Goal: Task Accomplishment & Management: Manage account settings

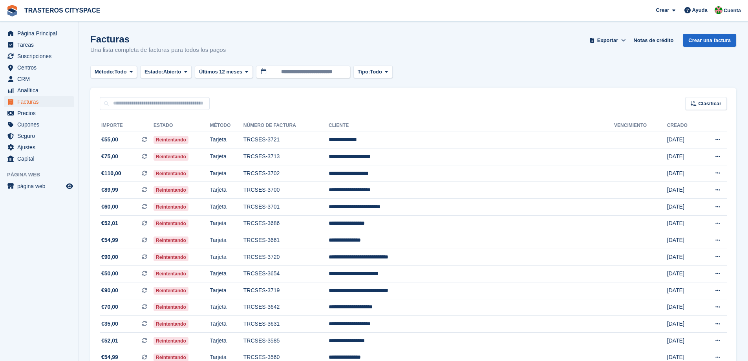
scroll to position [79, 0]
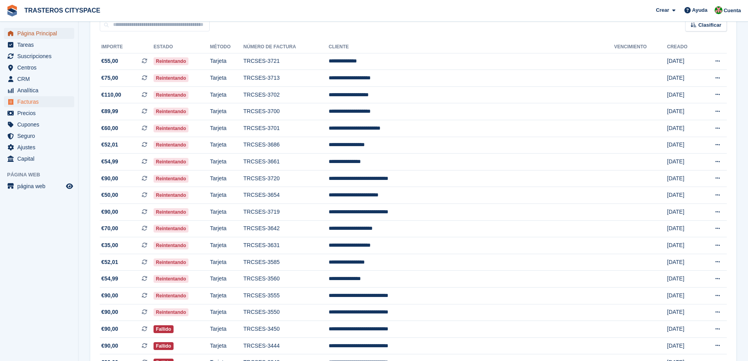
click at [59, 37] on span "Página Principal" at bounding box center [40, 33] width 47 height 11
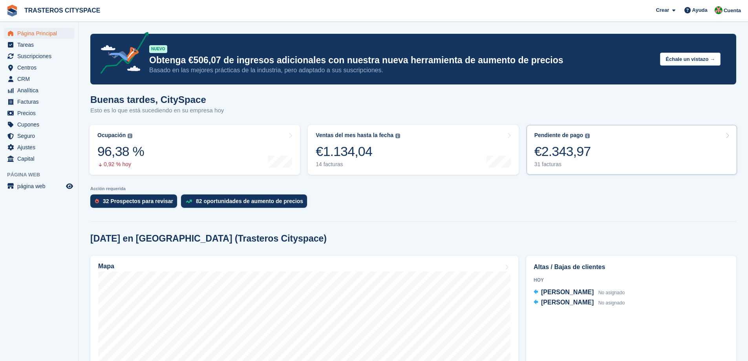
click at [597, 144] on link "Pendiente de pago El saldo total pendiente de todas las facturas abiertas. €2.3…" at bounding box center [632, 150] width 211 height 50
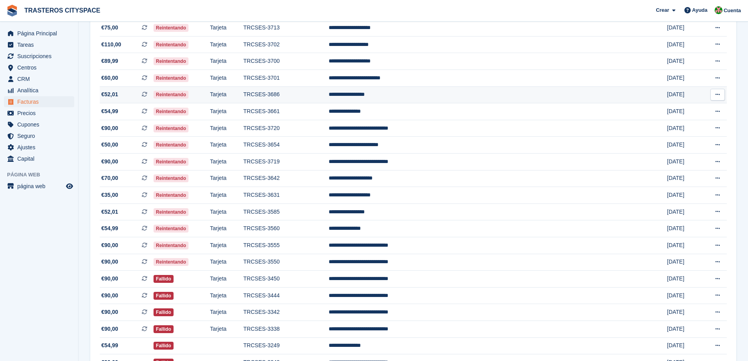
scroll to position [76, 0]
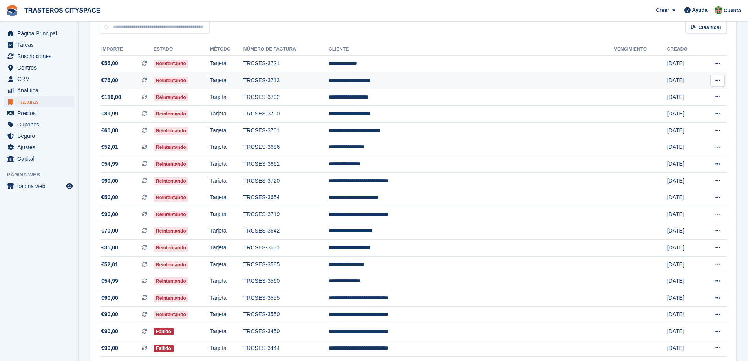
click at [309, 79] on td "TRCSES-3713" at bounding box center [286, 80] width 85 height 17
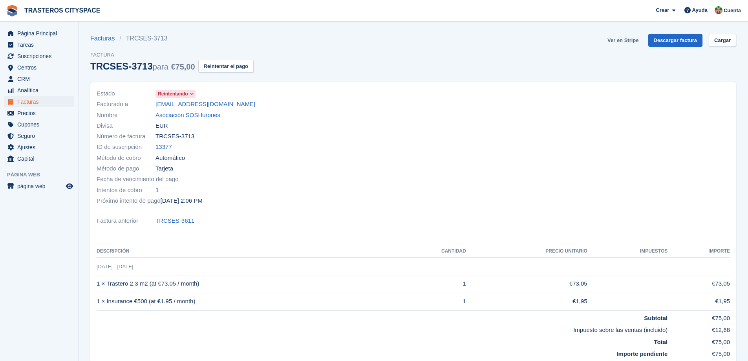
click at [623, 38] on link "Ver en Stripe" at bounding box center [623, 40] width 37 height 13
click at [37, 31] on span "Página Principal" at bounding box center [40, 33] width 47 height 11
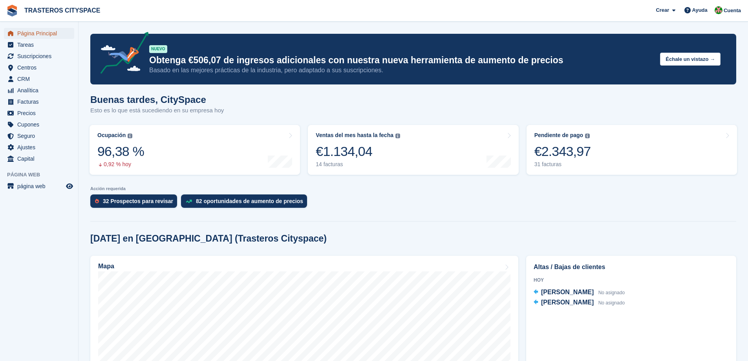
click at [41, 30] on span "Página Principal" at bounding box center [40, 33] width 47 height 11
click at [293, 98] on div "Buenas tardes, CitySpace Esto es lo que está sucediendo en su empresa hoy" at bounding box center [413, 109] width 646 height 30
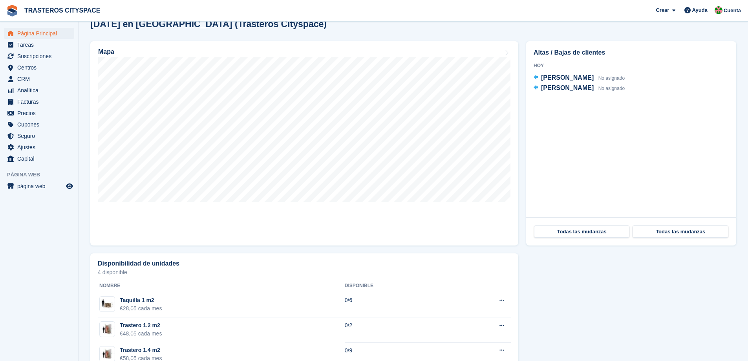
scroll to position [160, 0]
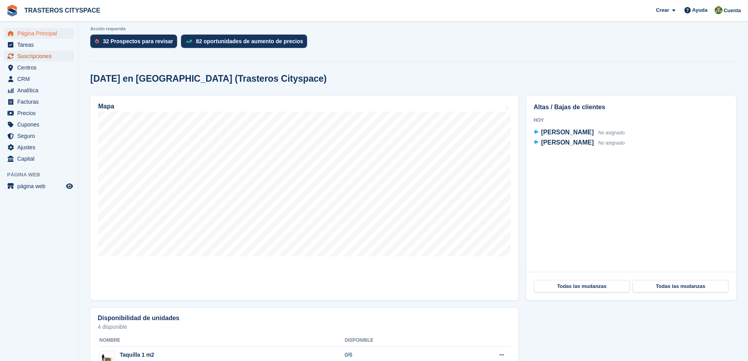
click at [55, 59] on span "Suscripciones" at bounding box center [40, 56] width 47 height 11
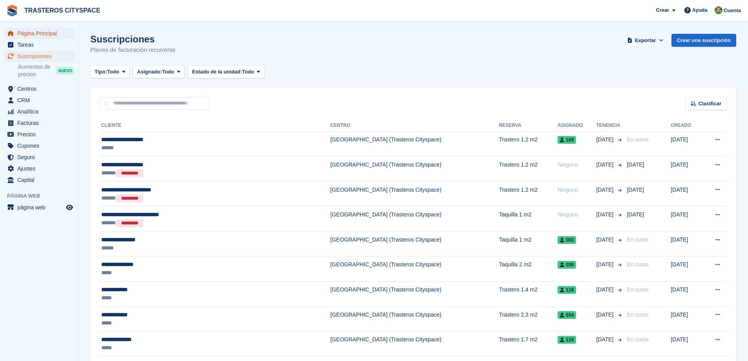
click at [32, 30] on span "Página Principal" at bounding box center [40, 33] width 47 height 11
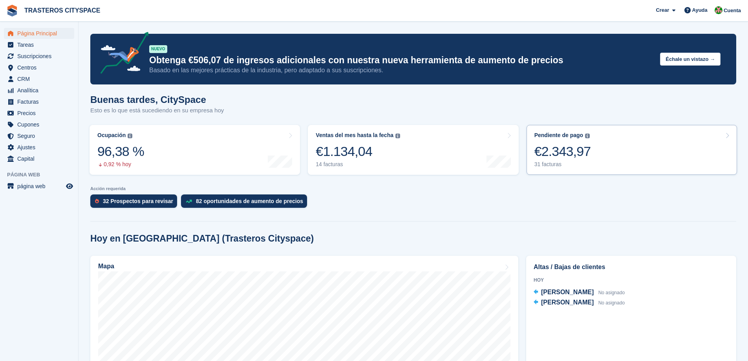
click at [578, 151] on div "€2.343,97" at bounding box center [563, 151] width 57 height 16
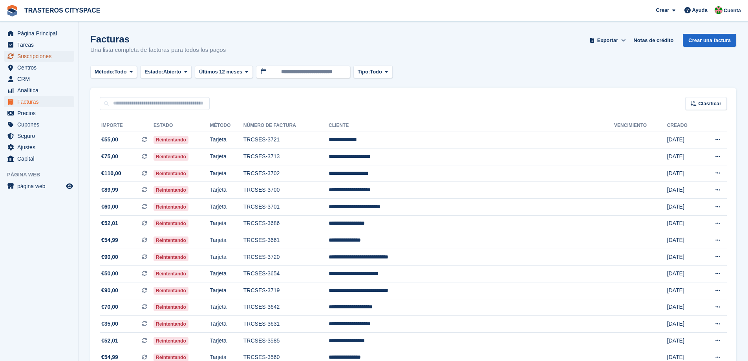
click at [48, 58] on span "Suscripciones" at bounding box center [40, 56] width 47 height 11
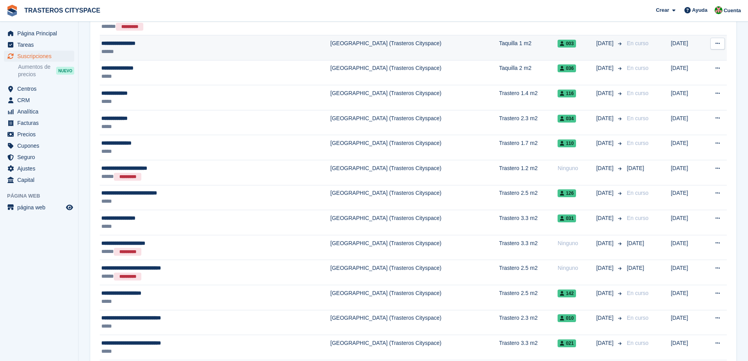
scroll to position [236, 0]
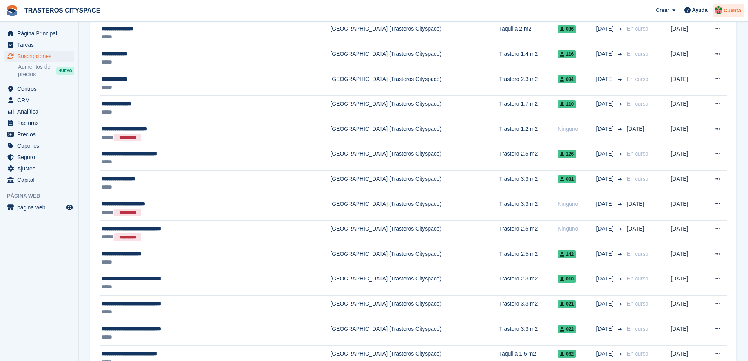
click at [727, 13] on span "Cuenta" at bounding box center [732, 11] width 17 height 8
click at [683, 84] on div "Cerrar Sesión" at bounding box center [678, 79] width 36 height 8
